Goal: Task Accomplishment & Management: Complete application form

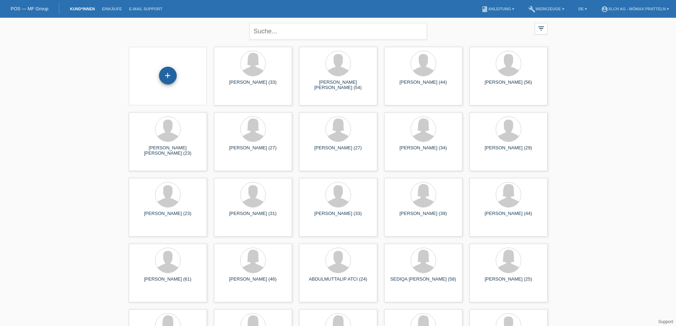
click at [174, 73] on div "+" at bounding box center [167, 76] width 17 height 12
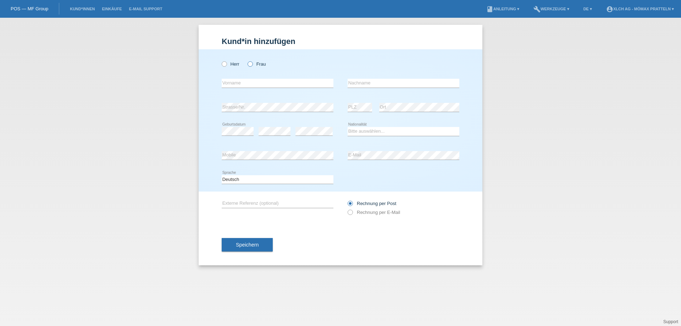
click at [247, 60] on icon at bounding box center [247, 60] width 0 height 0
click at [251, 63] on input "Frau" at bounding box center [250, 63] width 5 height 5
radio input "true"
click at [270, 85] on input "text" at bounding box center [278, 83] width 112 height 9
type input "[PERSON_NAME]"
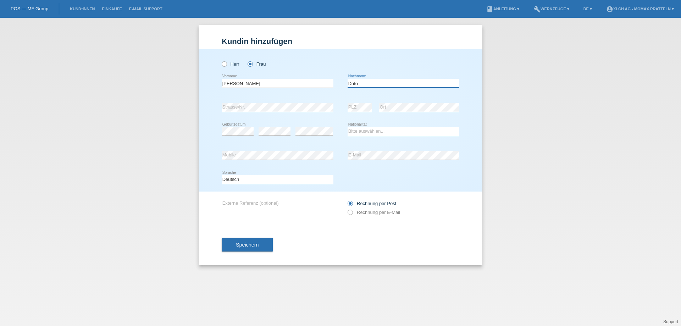
type input "Dato"
click at [367, 132] on select "Bitte auswählen... [GEOGRAPHIC_DATA] [GEOGRAPHIC_DATA] [GEOGRAPHIC_DATA] [GEOGR…" at bounding box center [404, 131] width 112 height 9
select select "IT"
click at [348, 127] on select "Bitte auswählen... Schweiz Deutschland Liechtenstein Österreich ------------ Af…" at bounding box center [404, 131] width 112 height 9
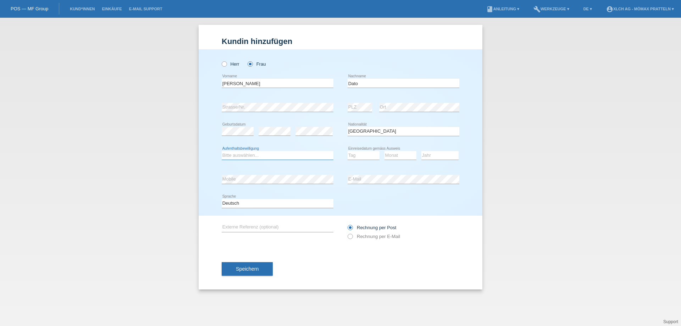
click at [246, 154] on select "Bitte auswählen... C B B - Flüchtlingsstatus Andere" at bounding box center [278, 155] width 112 height 9
select select "C"
click at [222, 151] on select "Bitte auswählen... C B B - Flüchtlingsstatus Andere" at bounding box center [278, 155] width 112 height 9
click at [368, 157] on select "Tag 01 02 03 04 05 06 07 08 09 10 11" at bounding box center [364, 155] width 32 height 9
select select "31"
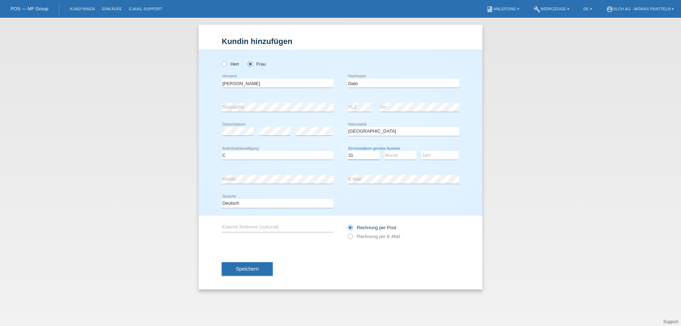
click at [348, 151] on select "Tag 01 02 03 04 05 06 07 08 09 10 11" at bounding box center [364, 155] width 32 height 9
click at [399, 153] on select "Monat 01 02 03 04 05 06 07 08 09 10 11" at bounding box center [401, 155] width 32 height 9
select select "08"
click at [385, 151] on select "Monat 01 02 03 04 05 06 07 08 09 10 11" at bounding box center [401, 155] width 32 height 9
click at [436, 154] on select "Jahr 2025 2024 2023 2022 2021 2020 2019 2018 2017 2016 2015 2014 2013 2012 2011…" at bounding box center [439, 155] width 37 height 9
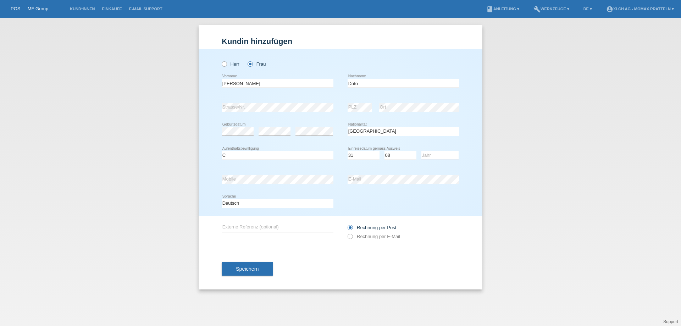
select select "1987"
click at [421, 151] on select "Jahr 2025 2024 2023 2022 2021 2020 2019 2018 2017 2016 2015 2014 2013 2012 2011…" at bounding box center [439, 155] width 37 height 9
click at [339, 254] on div "Speichern" at bounding box center [341, 268] width 238 height 41
click at [256, 270] on span "Speichern" at bounding box center [247, 269] width 23 height 6
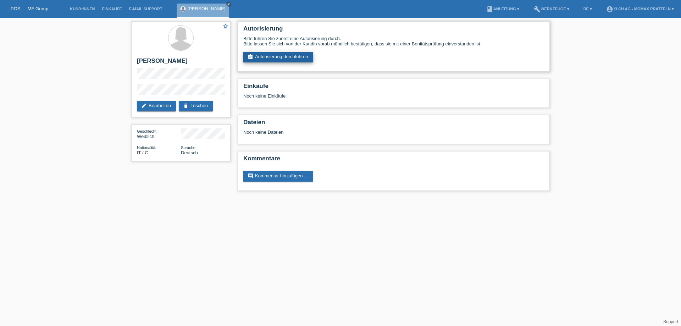
click at [279, 56] on link "assignment_turned_in Autorisierung durchführen" at bounding box center [278, 57] width 70 height 11
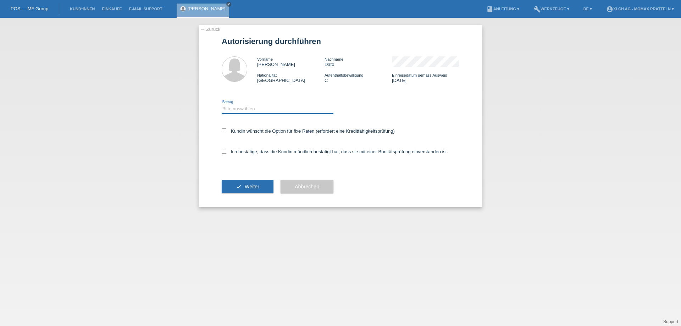
click at [240, 107] on select "Bitte auswählen CHF 1.00 - CHF 499.00 CHF 500.00 - CHF 1'999.00 CHF 2'000.00 - …" at bounding box center [278, 109] width 112 height 9
select select "3"
click at [222, 105] on select "Bitte auswählen CHF 1.00 - CHF 499.00 CHF 500.00 - CHF 1'999.00 CHF 2'000.00 - …" at bounding box center [278, 109] width 112 height 9
click at [238, 133] on label "Kundin wünscht die Option für fixe Raten (erfordert eine Kreditfähigkeitsprüfun…" at bounding box center [308, 130] width 173 height 5
click at [226, 133] on input "Kundin wünscht die Option für fixe Raten (erfordert eine Kreditfähigkeitsprüfun…" at bounding box center [224, 130] width 5 height 5
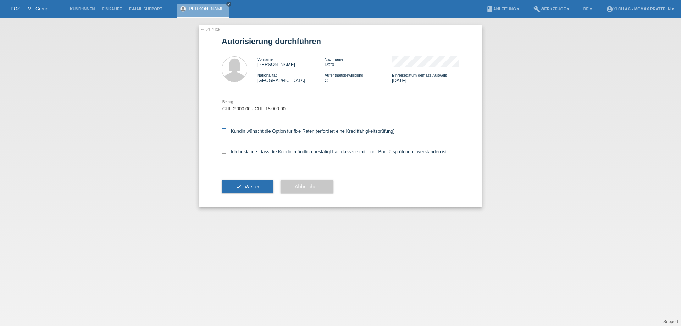
checkbox input "true"
click at [227, 152] on label "Ich bestätige, dass die Kundin mündlich bestätigt hat, dass sie mit einer Bonit…" at bounding box center [335, 151] width 226 height 5
click at [226, 152] on input "Ich bestätige, dass die Kundin mündlich bestätigt hat, dass sie mit einer Bonit…" at bounding box center [224, 151] width 5 height 5
checkbox input "true"
click at [253, 187] on span "Weiter" at bounding box center [252, 187] width 15 height 6
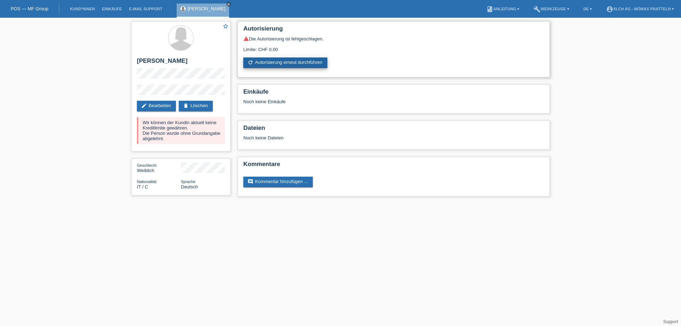
click at [276, 65] on link "refresh Autorisierung erneut durchführen" at bounding box center [285, 62] width 84 height 11
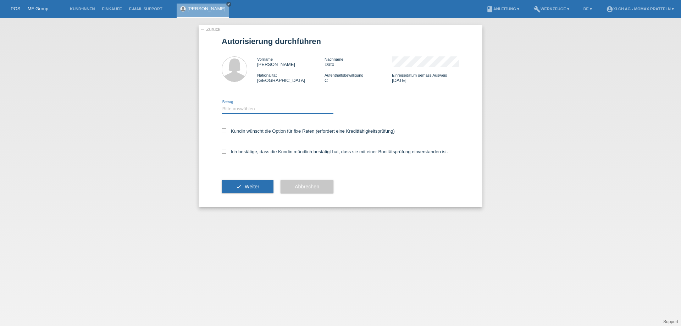
click at [242, 107] on select "Bitte auswählen CHF 1.00 - CHF 499.00 CHF 500.00 - CHF 1'999.00 CHF 2'000.00 - …" at bounding box center [278, 109] width 112 height 9
select select "3"
click at [222, 105] on select "Bitte auswählen CHF 1.00 - CHF 499.00 CHF 500.00 - CHF 1'999.00 CHF 2'000.00 - …" at bounding box center [278, 109] width 112 height 9
click at [222, 129] on icon at bounding box center [224, 130] width 5 height 5
click at [222, 129] on input "Kundin wünscht die Option für fixe Raten (erfordert eine Kreditfähigkeitsprüfun…" at bounding box center [224, 130] width 5 height 5
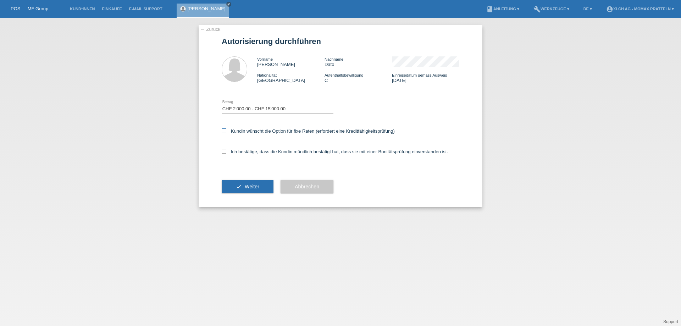
checkbox input "true"
click at [227, 152] on label "Ich bestätige, dass die Kundin mündlich bestätigt hat, dass sie mit einer Bonit…" at bounding box center [335, 151] width 226 height 5
click at [226, 152] on input "Ich bestätige, dass die Kundin mündlich bestätigt hat, dass sie mit einer Bonit…" at bounding box center [224, 151] width 5 height 5
checkbox input "true"
click at [257, 184] on span "Weiter" at bounding box center [252, 187] width 15 height 6
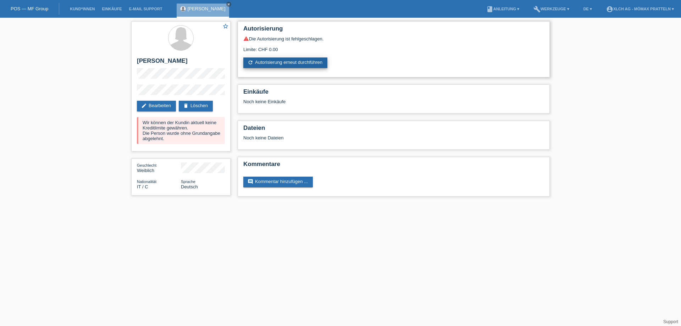
click at [284, 61] on link "refresh Autorisierung erneut durchführen" at bounding box center [285, 62] width 84 height 11
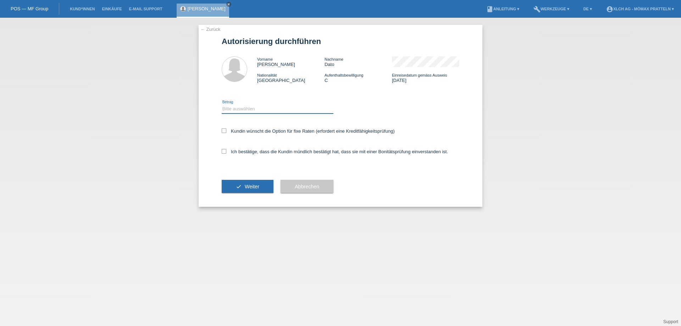
click at [241, 109] on select "Bitte auswählen CHF 1.00 - CHF 499.00 CHF 500.00 - CHF 1'999.00 CHF 2'000.00 - …" at bounding box center [278, 109] width 112 height 9
select select "2"
click at [222, 105] on select "Bitte auswählen CHF 1.00 - CHF 499.00 CHF 500.00 - CHF 1'999.00 CHF 2'000.00 - …" at bounding box center [278, 109] width 112 height 9
click at [228, 132] on label "Kundin wünscht die Option für fixe Raten (erfordert eine Kreditfähigkeitsprüfun…" at bounding box center [308, 130] width 173 height 5
click at [226, 132] on input "Kundin wünscht die Option für fixe Raten (erfordert eine Kreditfähigkeitsprüfun…" at bounding box center [224, 130] width 5 height 5
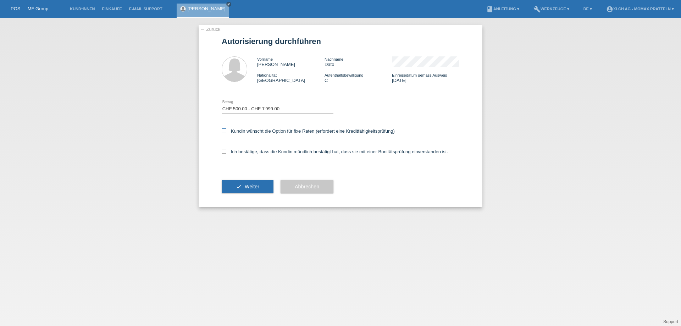
checkbox input "true"
click at [224, 150] on icon at bounding box center [224, 151] width 5 height 5
click at [224, 150] on input "Ich bestätige, dass die Kundin mündlich bestätigt hat, dass sie mit einer Bonit…" at bounding box center [224, 151] width 5 height 5
checkbox input "true"
click at [243, 189] on button "check Weiter" at bounding box center [248, 186] width 52 height 13
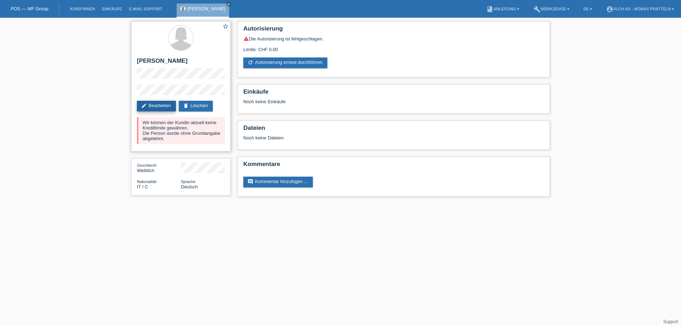
click at [151, 107] on link "edit Bearbeiten" at bounding box center [156, 106] width 39 height 11
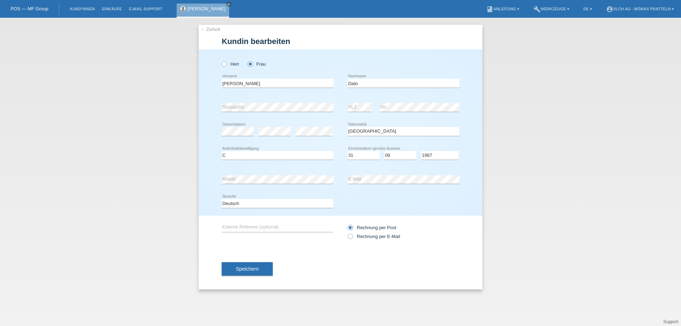
select select "IT"
select select "C"
select select "31"
select select "08"
select select "1987"
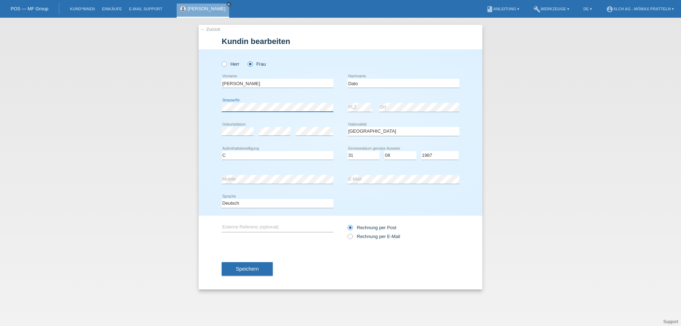
click at [140, 114] on div "← Zurück Kundin bearbeiten Herr Frau Maria error Vorname Dato C" at bounding box center [340, 172] width 681 height 308
click at [359, 109] on div "error PLZ error Ort" at bounding box center [404, 107] width 112 height 24
click at [262, 270] on button "Speichern" at bounding box center [247, 268] width 51 height 13
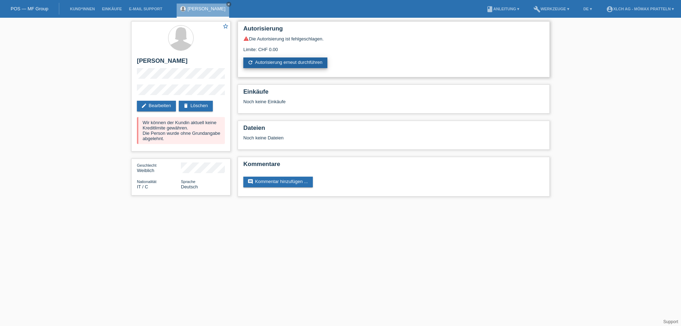
click at [294, 62] on link "refresh Autorisierung erneut durchführen" at bounding box center [285, 62] width 84 height 11
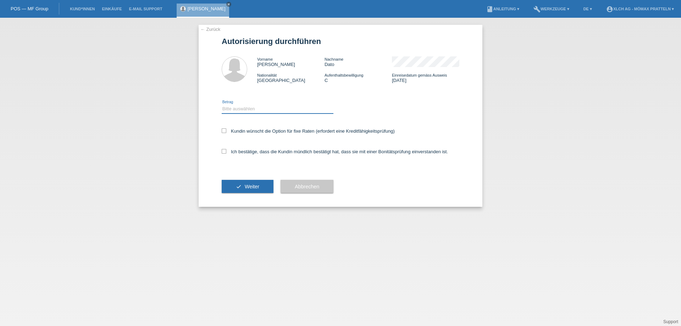
click at [230, 109] on select "Bitte auswählen CHF 1.00 - CHF 499.00 CHF 500.00 - CHF 1'999.00 CHF 2'000.00 - …" at bounding box center [278, 109] width 112 height 9
click at [222, 105] on select "Bitte auswählen CHF 1.00 - CHF 499.00 CHF 500.00 - CHF 1'999.00 CHF 2'000.00 - …" at bounding box center [278, 109] width 112 height 9
click at [258, 136] on div "Kundin wünscht die Option für fixe Raten (erfordert eine Kreditfähigkeitsprüfun…" at bounding box center [341, 131] width 238 height 21
click at [255, 110] on select "Bitte auswählen CHF 1.00 - CHF 499.00 CHF 500.00 - CHF 1'999.00 CHF 2'000.00 - …" at bounding box center [278, 109] width 112 height 9
select select "3"
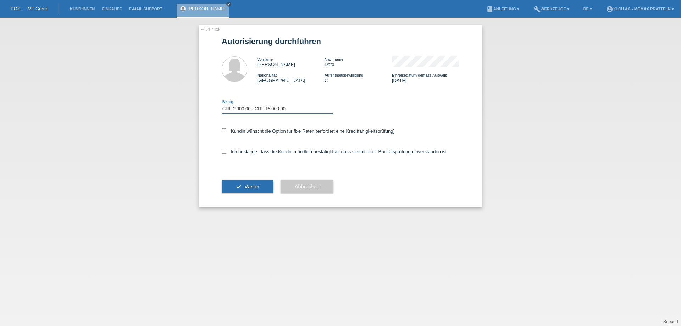
click at [222, 105] on select "Bitte auswählen CHF 1.00 - CHF 499.00 CHF 500.00 - CHF 1'999.00 CHF 2'000.00 - …" at bounding box center [278, 109] width 112 height 9
click at [225, 129] on icon at bounding box center [224, 130] width 5 height 5
click at [225, 129] on input "Kundin wünscht die Option für fixe Raten (erfordert eine Kreditfähigkeitsprüfun…" at bounding box center [224, 130] width 5 height 5
checkbox input "true"
click at [225, 149] on icon at bounding box center [224, 151] width 5 height 5
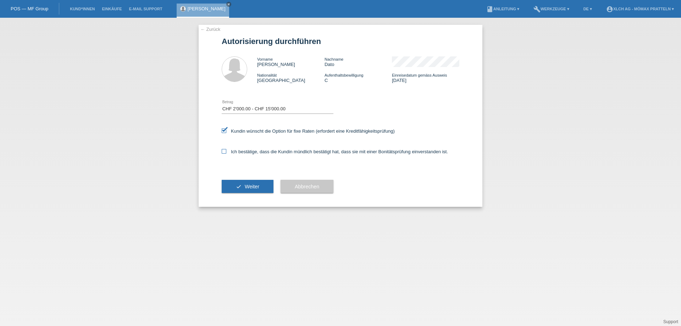
click at [225, 149] on input "Ich bestätige, dass die Kundin mündlich bestätigt hat, dass sie mit einer Bonit…" at bounding box center [224, 151] width 5 height 5
checkbox input "true"
click at [244, 188] on button "check Weiter" at bounding box center [248, 186] width 52 height 13
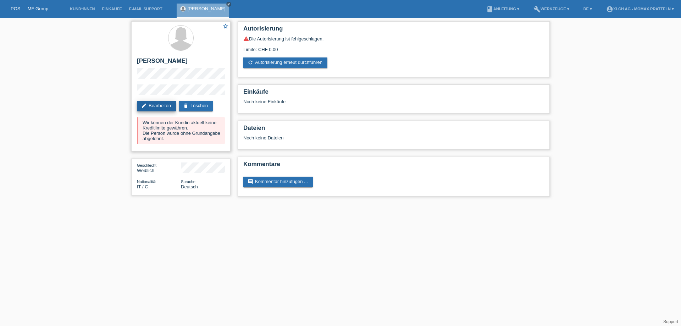
click at [162, 106] on link "edit Bearbeiten" at bounding box center [156, 106] width 39 height 11
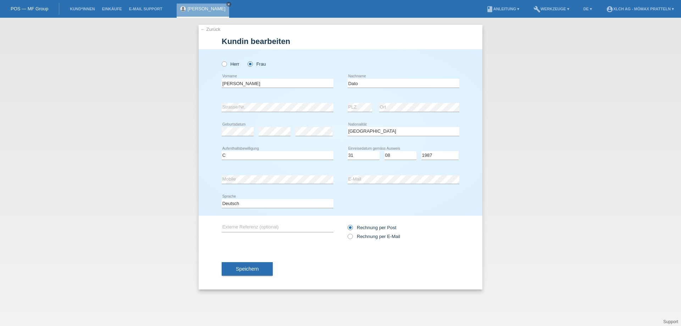
select select "IT"
select select "C"
select select "31"
select select "08"
select select "1987"
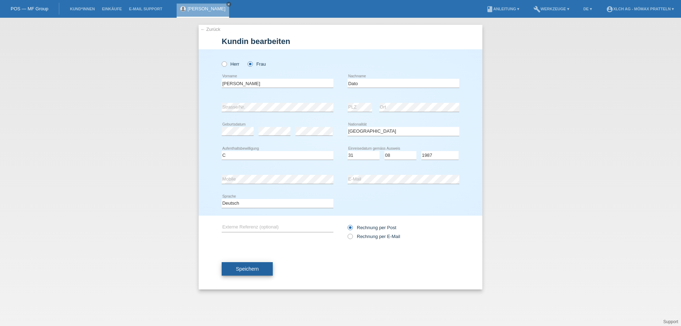
click at [260, 269] on button "Speichern" at bounding box center [247, 268] width 51 height 13
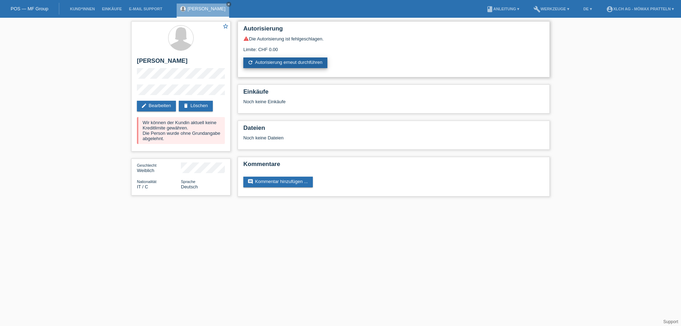
click at [276, 61] on link "refresh Autorisierung erneut durchführen" at bounding box center [285, 62] width 84 height 11
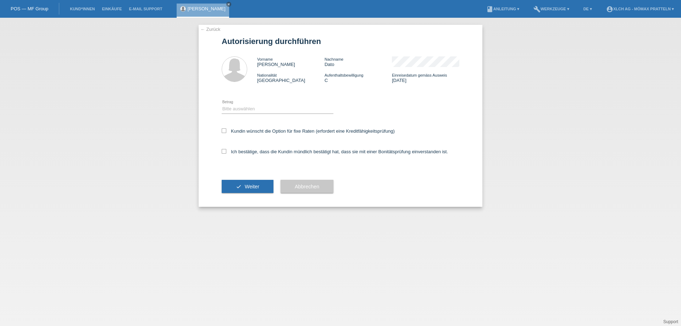
click at [254, 114] on icon at bounding box center [278, 114] width 112 height 0
click at [257, 110] on select "Bitte auswählen CHF 1.00 - CHF 499.00 CHF 500.00 - CHF 1'999.00 CHF 2'000.00 - …" at bounding box center [278, 109] width 112 height 9
select select "2"
click at [222, 105] on select "Bitte auswählen CHF 1.00 - CHF 499.00 CHF 500.00 - CHF 1'999.00 CHF 2'000.00 - …" at bounding box center [278, 109] width 112 height 9
click at [232, 129] on label "Kundin wünscht die Option für fixe Raten (erfordert eine Kreditfähigkeitsprüfun…" at bounding box center [308, 130] width 173 height 5
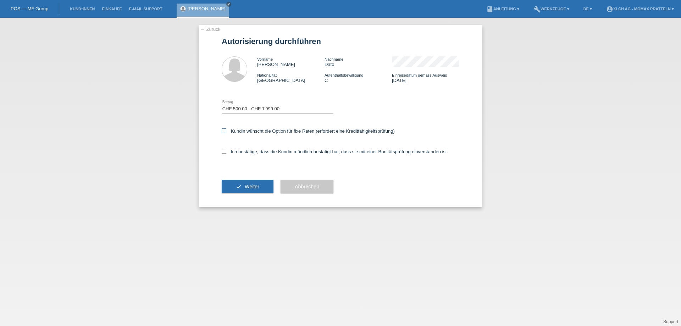
click at [226, 129] on input "Kundin wünscht die Option für fixe Raten (erfordert eine Kreditfähigkeitsprüfun…" at bounding box center [224, 130] width 5 height 5
checkbox input "true"
click at [232, 149] on label "Ich bestätige, dass die Kundin mündlich bestätigt hat, dass sie mit einer Bonit…" at bounding box center [335, 151] width 226 height 5
click at [226, 149] on input "Ich bestätige, dass die Kundin mündlich bestätigt hat, dass sie mit einer Bonit…" at bounding box center [224, 151] width 5 height 5
checkbox input "true"
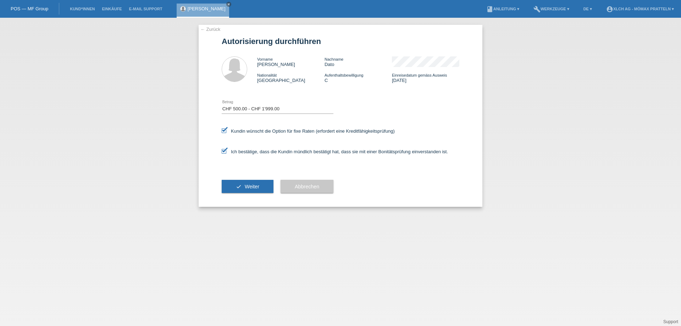
click at [241, 191] on button "check Weiter" at bounding box center [248, 186] width 52 height 13
